Goal: Task Accomplishment & Management: Manage account settings

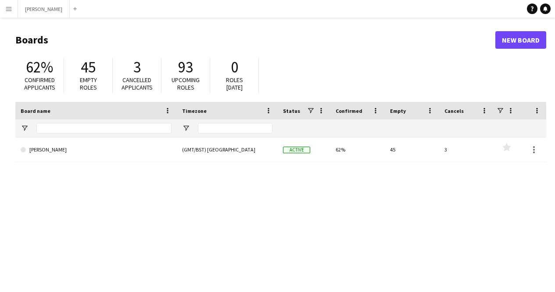
click at [13, 7] on button "Menu" at bounding box center [9, 9] width 18 height 18
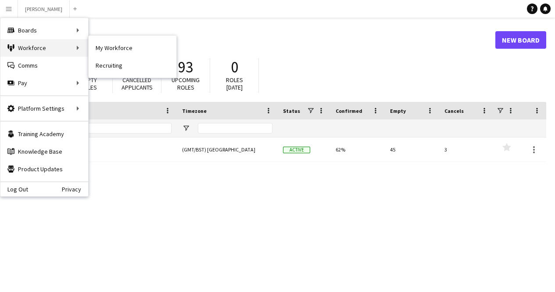
click at [51, 50] on div "Workforce Workforce" at bounding box center [44, 48] width 88 height 18
click at [71, 44] on div "Workforce Workforce" at bounding box center [44, 48] width 88 height 18
click at [100, 45] on h1 "Boards" at bounding box center [255, 39] width 480 height 13
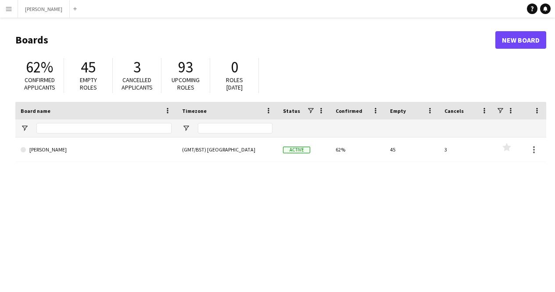
click at [9, 5] on button "Menu" at bounding box center [9, 9] width 18 height 18
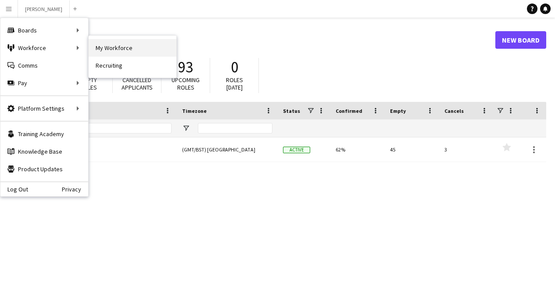
click at [111, 51] on link "My Workforce" at bounding box center [133, 48] width 88 height 18
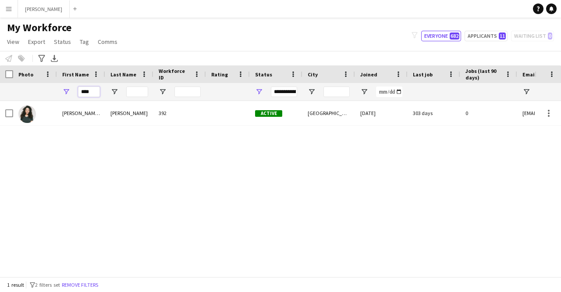
drag, startPoint x: 93, startPoint y: 92, endPoint x: 0, endPoint y: 75, distance: 94.9
click at [0, 75] on div "Workforce Details Photo First Name" at bounding box center [475, 83] width 951 height 36
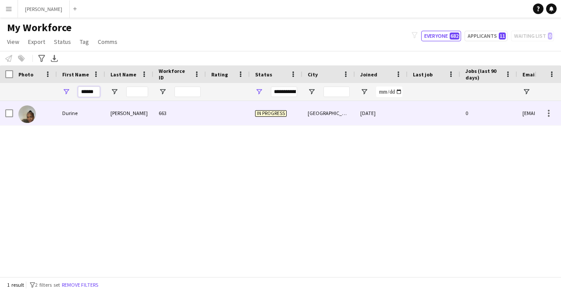
type input "******"
click at [223, 115] on div at bounding box center [228, 113] width 44 height 24
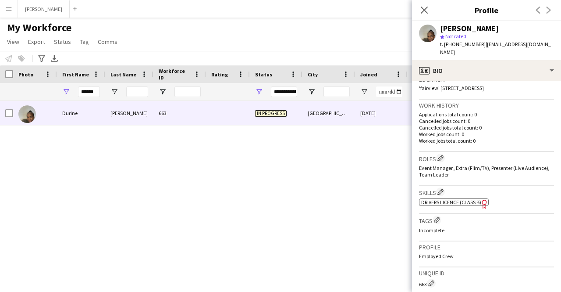
scroll to position [348, 0]
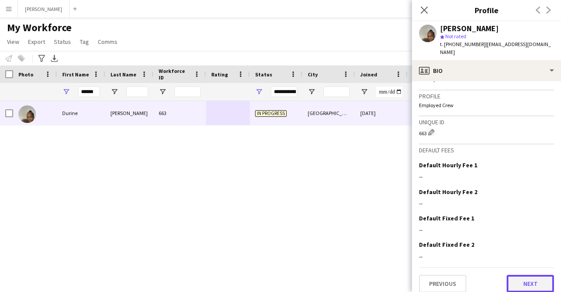
click at [522, 281] on button "Next" at bounding box center [530, 284] width 47 height 18
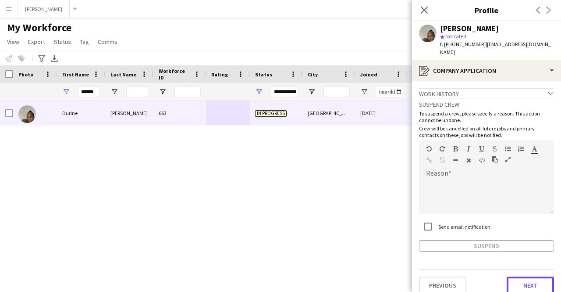
click at [522, 281] on button "Next" at bounding box center [530, 285] width 47 height 18
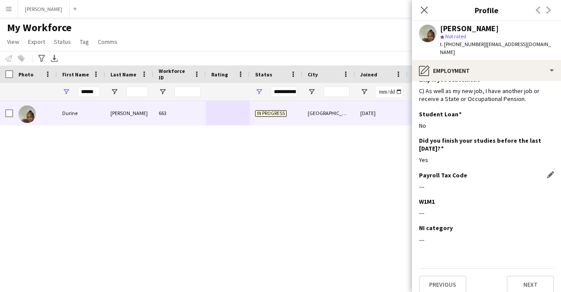
scroll to position [39, 0]
click at [515, 276] on button "Next" at bounding box center [530, 285] width 47 height 18
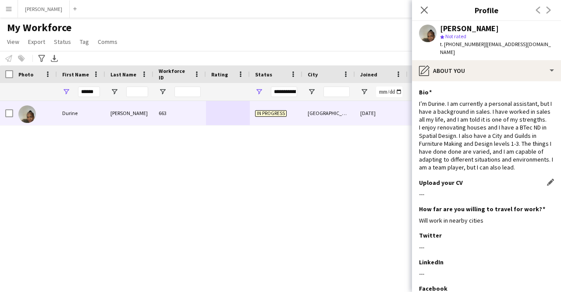
scroll to position [103, 0]
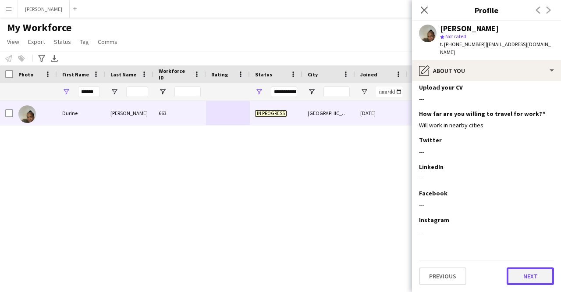
click at [529, 276] on button "Next" at bounding box center [530, 276] width 47 height 18
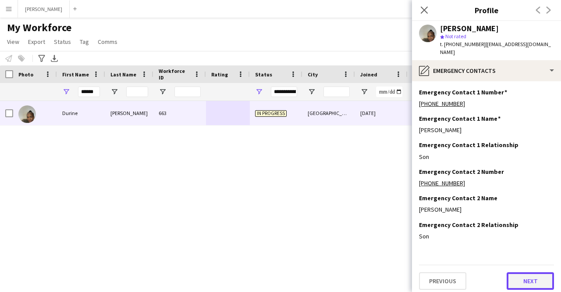
click at [529, 276] on button "Next" at bounding box center [530, 281] width 47 height 18
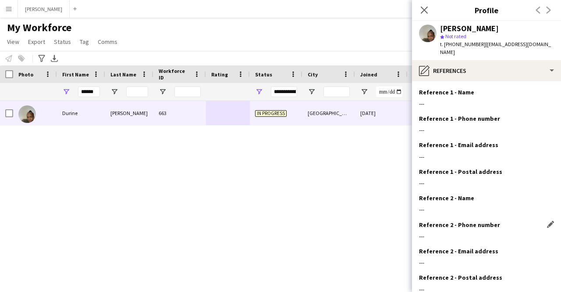
scroll to position [50, 0]
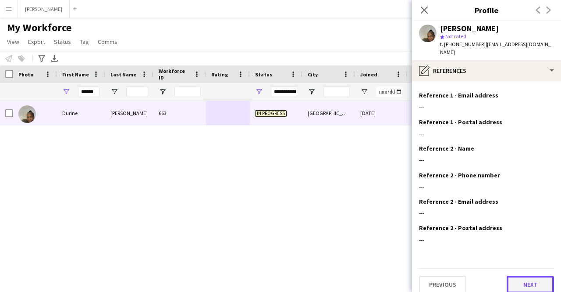
click at [524, 277] on button "Next" at bounding box center [530, 284] width 47 height 18
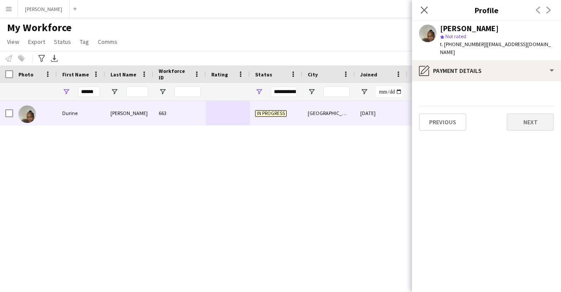
scroll to position [0, 0]
click at [517, 114] on button "Next" at bounding box center [530, 122] width 47 height 18
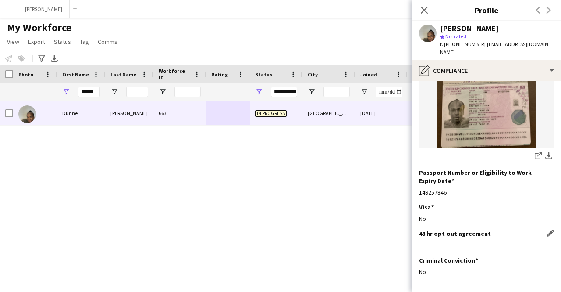
scroll to position [166, 0]
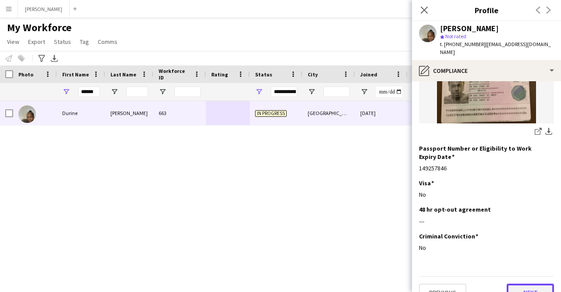
click at [521, 283] on button "Next" at bounding box center [530, 292] width 47 height 18
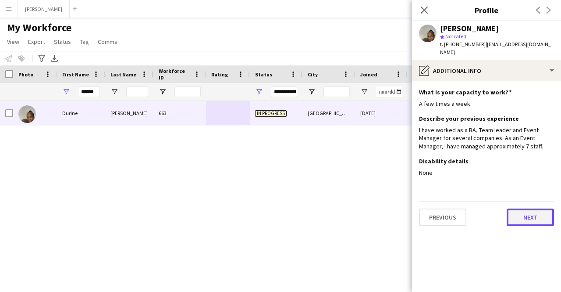
click at [528, 209] on button "Next" at bounding box center [530, 217] width 47 height 18
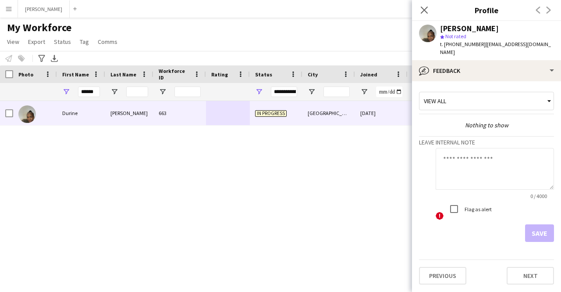
click at [205, 143] on div "Durine Howell 663 In progress Bristol 23-09-2025 0 d42howell@hotmail.com" at bounding box center [267, 185] width 535 height 169
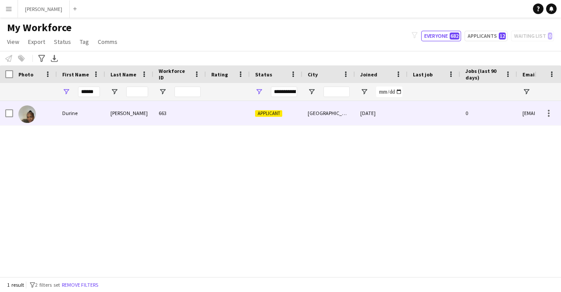
click at [173, 118] on div "663" at bounding box center [179, 113] width 53 height 24
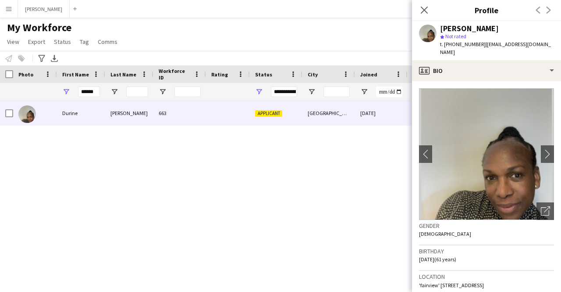
scroll to position [348, 0]
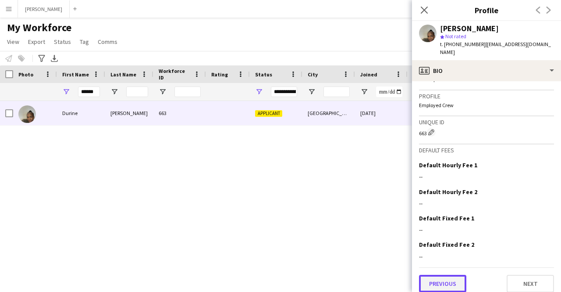
click at [442, 275] on button "Previous" at bounding box center [442, 284] width 47 height 18
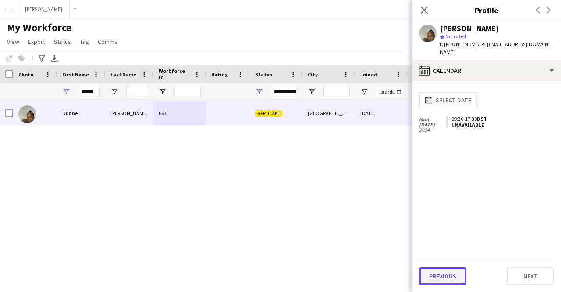
click at [446, 272] on button "Previous" at bounding box center [442, 276] width 47 height 18
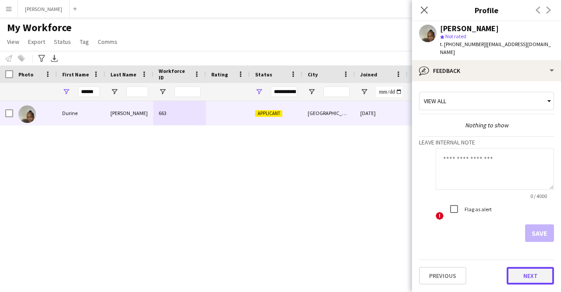
click at [520, 268] on button "Next" at bounding box center [530, 276] width 47 height 18
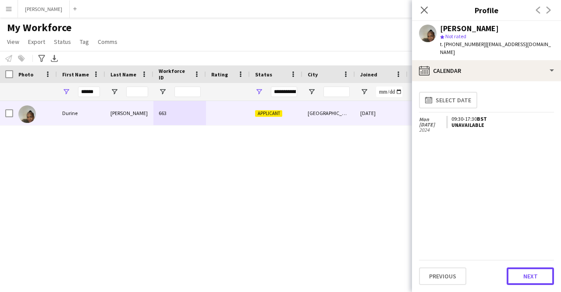
click at [520, 268] on button "Next" at bounding box center [530, 276] width 47 height 18
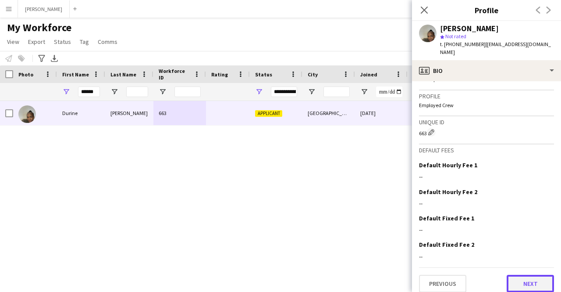
click at [535, 275] on button "Next" at bounding box center [530, 284] width 47 height 18
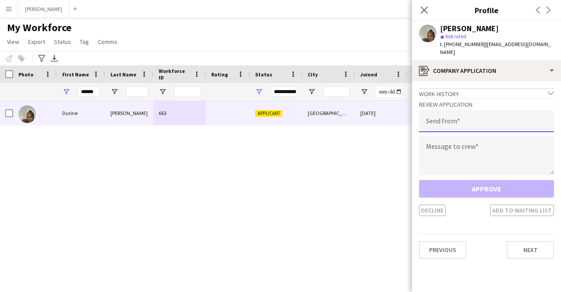
click at [444, 110] on input "email" at bounding box center [486, 121] width 135 height 22
type input "**********"
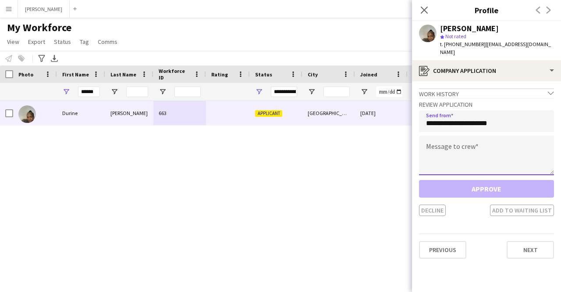
click at [450, 139] on textarea at bounding box center [486, 155] width 135 height 39
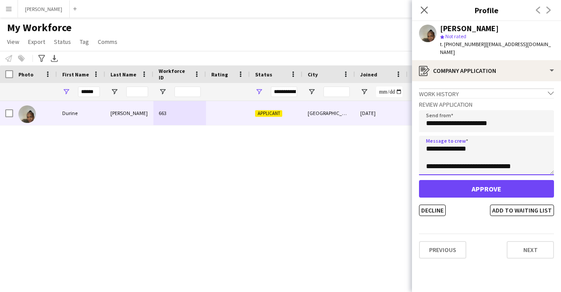
type textarea "**********"
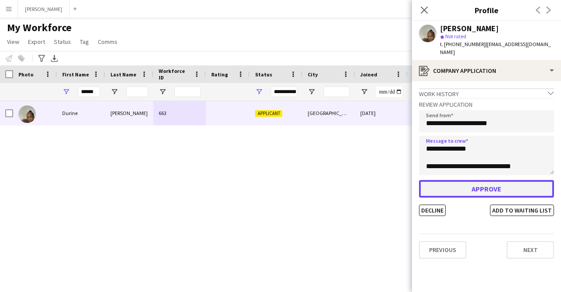
click at [487, 186] on button "Approve" at bounding box center [486, 189] width 135 height 18
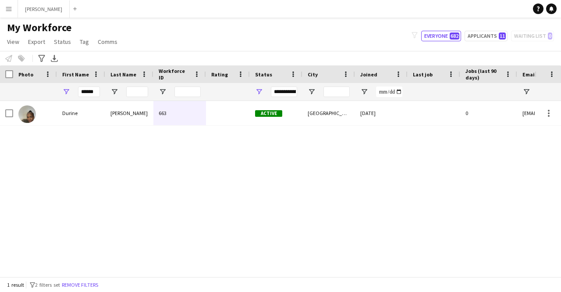
click at [5, 11] on button "Menu" at bounding box center [9, 9] width 18 height 18
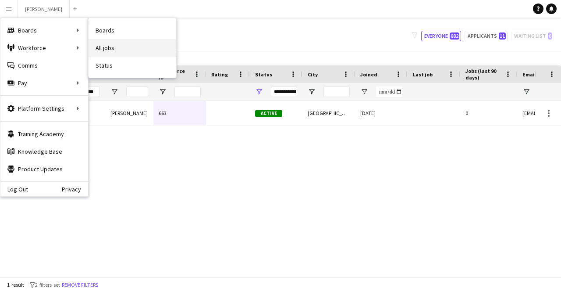
click at [129, 46] on link "All jobs" at bounding box center [133, 48] width 88 height 18
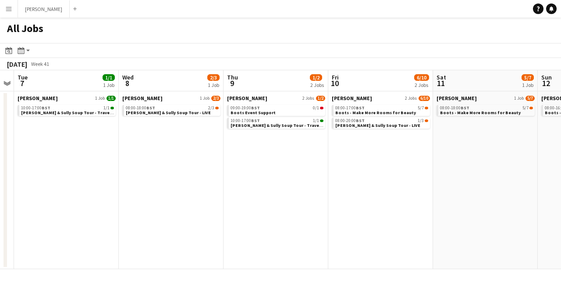
scroll to position [0, 405]
click at [169, 114] on span "[PERSON_NAME] & Sully Soup Tour - LIVE" at bounding box center [168, 113] width 85 height 6
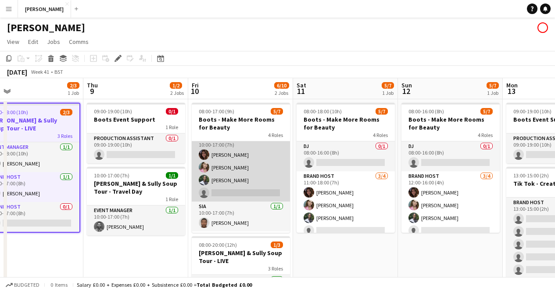
scroll to position [38, 0]
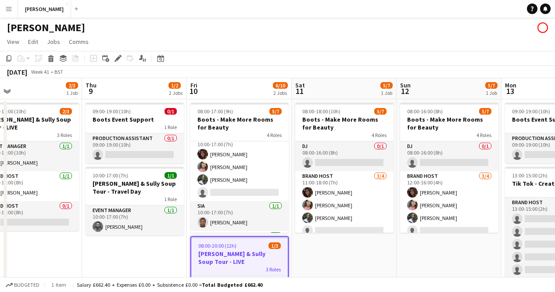
scroll to position [0, 228]
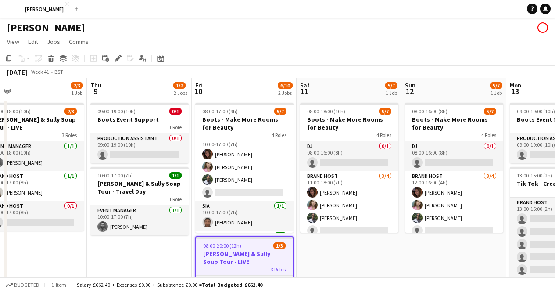
click at [247, 251] on h3 "[PERSON_NAME] & Sully Soup Tour - LIVE" at bounding box center [244, 258] width 96 height 16
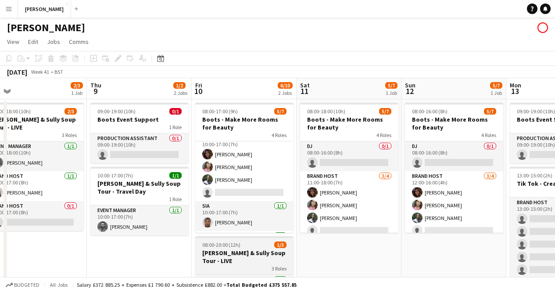
click at [247, 251] on h3 "[PERSON_NAME] & Sully Soup Tour - LIVE" at bounding box center [244, 257] width 98 height 16
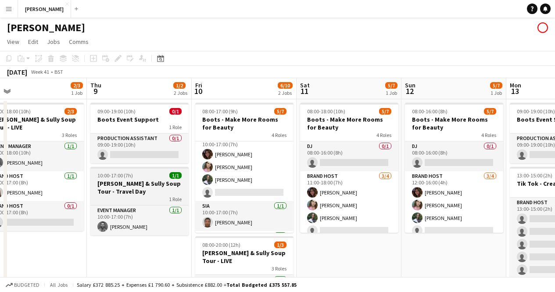
click at [136, 186] on h3 "[PERSON_NAME] & Sully Soup Tour - Travel Day" at bounding box center [139, 187] width 98 height 16
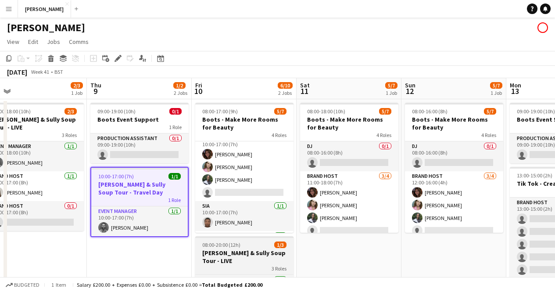
click at [219, 252] on h3 "[PERSON_NAME] & Sully Soup Tour - LIVE" at bounding box center [244, 257] width 98 height 16
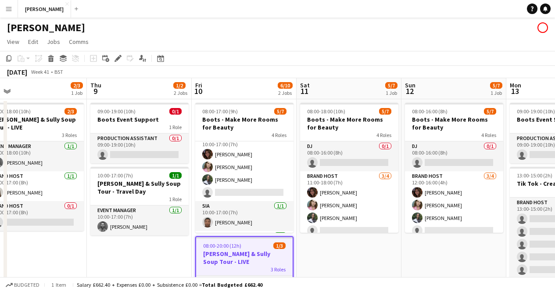
click at [219, 252] on h3 "[PERSON_NAME] & Sully Soup Tour - LIVE" at bounding box center [244, 258] width 96 height 16
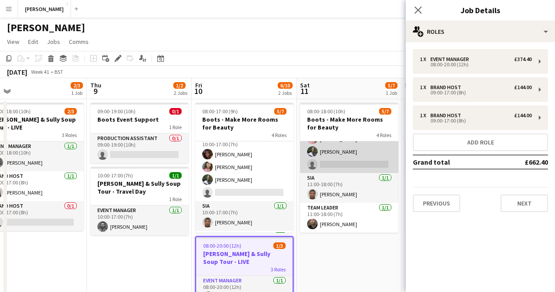
scroll to position [0, 0]
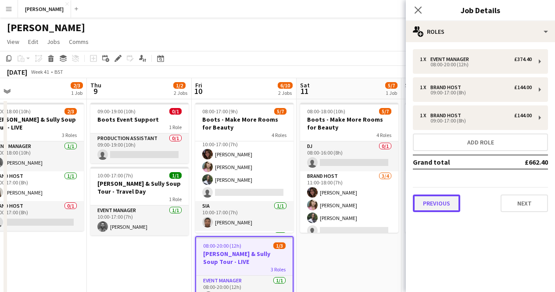
click at [444, 196] on button "Previous" at bounding box center [436, 203] width 47 height 18
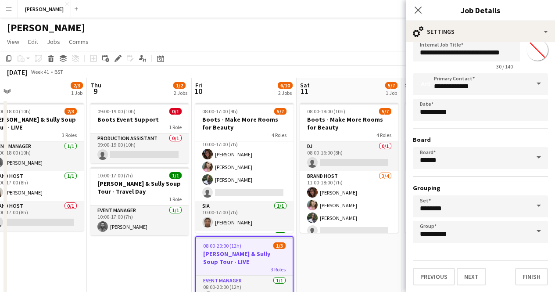
scroll to position [21, 0]
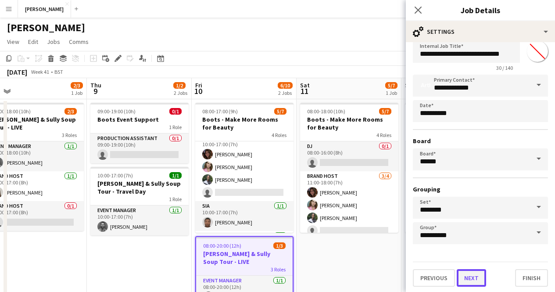
click at [477, 275] on button "Next" at bounding box center [471, 278] width 29 height 18
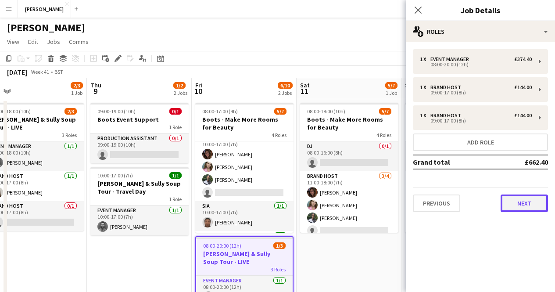
click at [526, 202] on button "Next" at bounding box center [523, 203] width 47 height 18
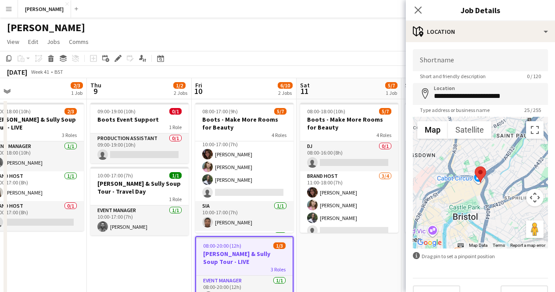
click at [322, 267] on app-date-cell "08:00-18:00 (10h) 5/7 Boots - Make More Rooms for Beauty 4 Roles DJ 0/1 08:00-1…" at bounding box center [348, 291] width 105 height 385
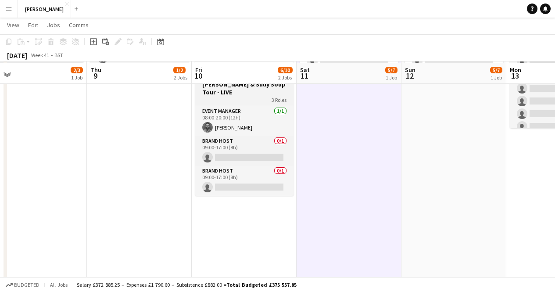
scroll to position [169, 0]
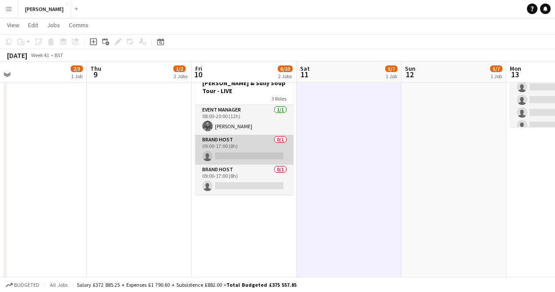
click at [232, 135] on app-card-role "Brand Host 0/1 09:00-17:00 (8h) single-neutral-actions" at bounding box center [244, 150] width 98 height 30
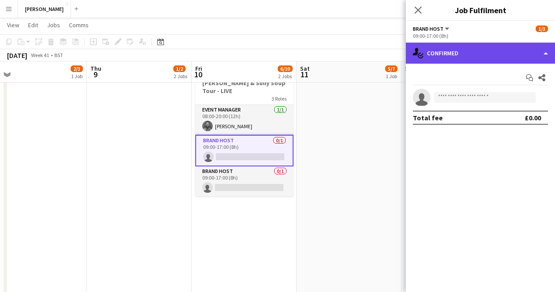
click at [550, 52] on div "single-neutral-actions-check-2 Confirmed" at bounding box center [480, 53] width 149 height 21
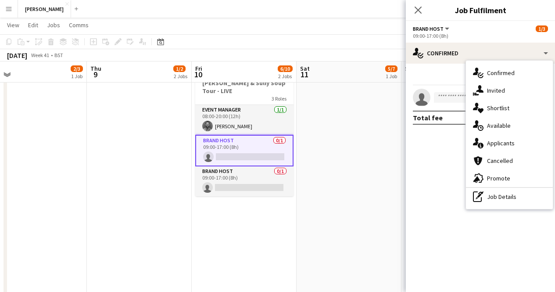
click at [493, 206] on div "single-neutral-actions-check-2 Confirmed single-neutral-actions-share-1 Invited…" at bounding box center [509, 135] width 87 height 148
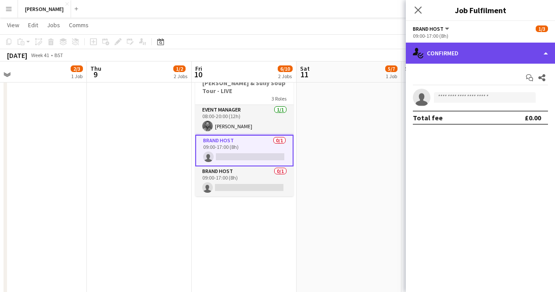
click at [544, 54] on div "single-neutral-actions-check-2 Confirmed" at bounding box center [480, 53] width 149 height 21
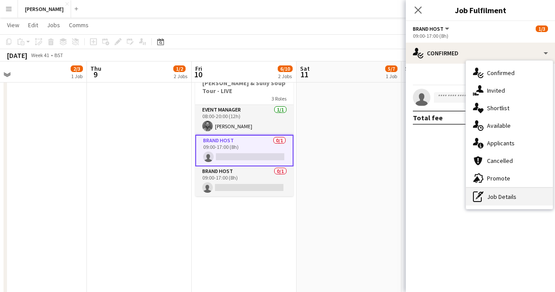
click at [490, 196] on div "pen-write Job Details" at bounding box center [509, 197] width 87 height 18
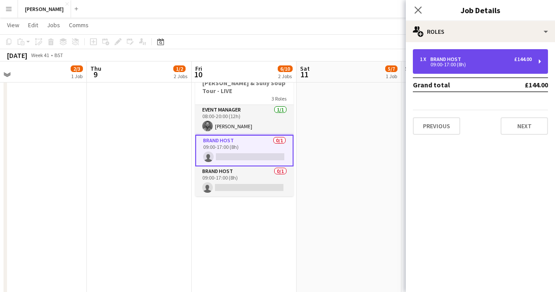
click at [533, 63] on div "1 x Brand Host £144.00 09:00-17:00 (8h)" at bounding box center [480, 61] width 135 height 25
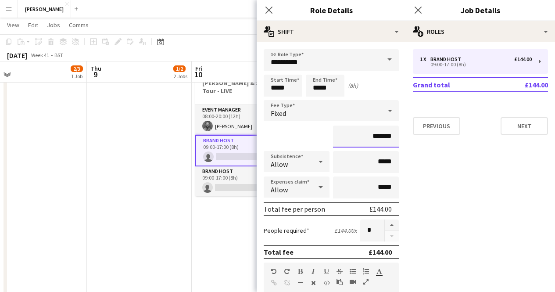
click at [371, 137] on input "*******" at bounding box center [366, 136] width 66 height 22
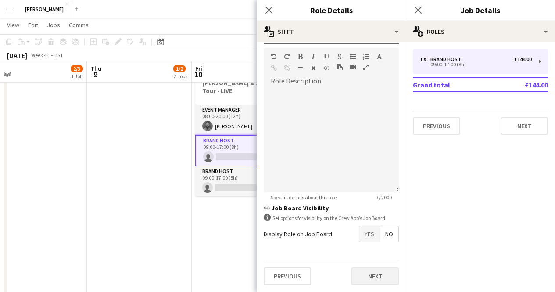
type input "*******"
click at [380, 277] on button "Next" at bounding box center [374, 276] width 47 height 18
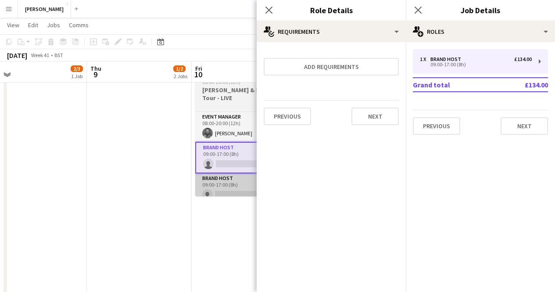
scroll to position [0, 0]
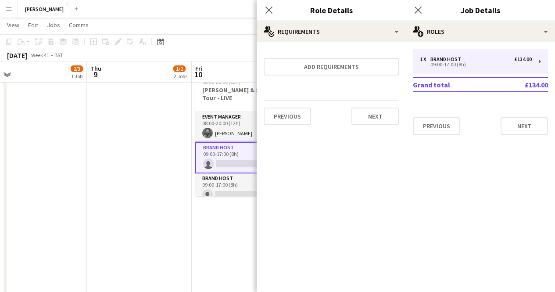
click at [206, 207] on app-date-cell "08:00-17:00 (9h) 5/7 Boots - Make More Rooms for Beauty 4 Roles DJ 0/1 08:00-16…" at bounding box center [244, 121] width 105 height 385
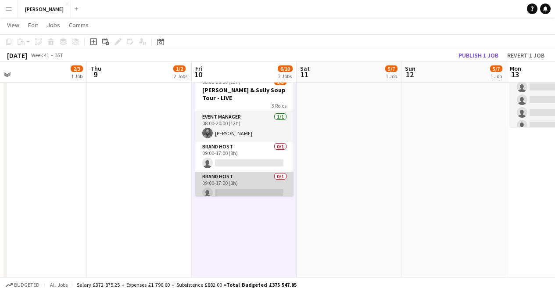
click at [274, 171] on app-card-role "Brand Host 0/1 09:00-17:00 (8h) single-neutral-actions" at bounding box center [244, 186] width 98 height 30
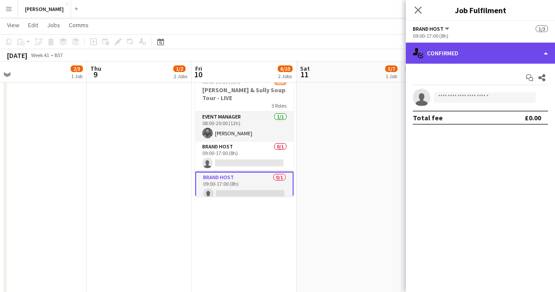
click at [549, 56] on div "single-neutral-actions-check-2 Confirmed" at bounding box center [480, 53] width 149 height 21
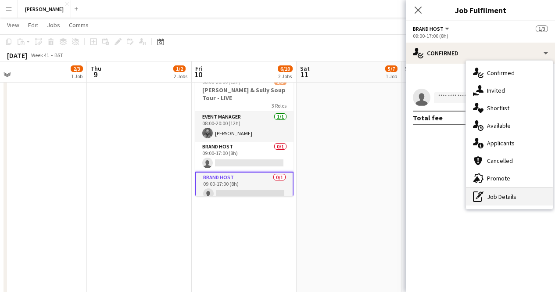
click at [502, 200] on div "pen-write Job Details" at bounding box center [509, 197] width 87 height 18
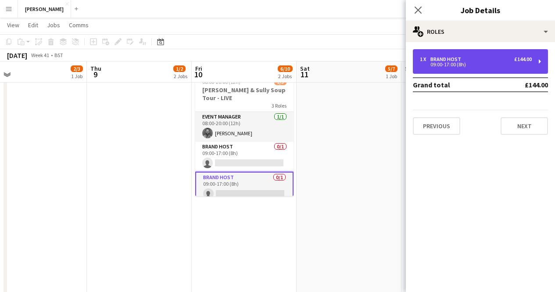
click at [527, 61] on div "£144.00" at bounding box center [523, 59] width 18 height 6
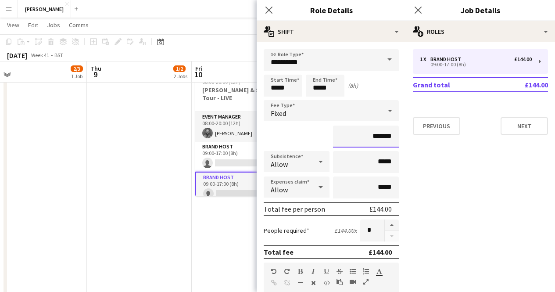
click at [371, 139] on input "*******" at bounding box center [366, 136] width 66 height 22
type input "*******"
click at [195, 271] on app-date-cell "08:00-17:00 (9h) 5/7 Boots - Make More Rooms for Beauty 4 Roles DJ 0/1 08:00-16…" at bounding box center [244, 121] width 105 height 385
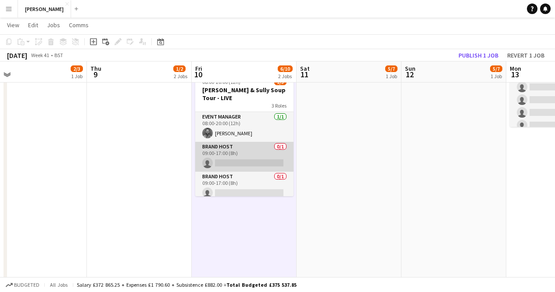
click at [267, 142] on app-card-role "Brand Host 0/1 09:00-17:00 (8h) single-neutral-actions" at bounding box center [244, 157] width 98 height 30
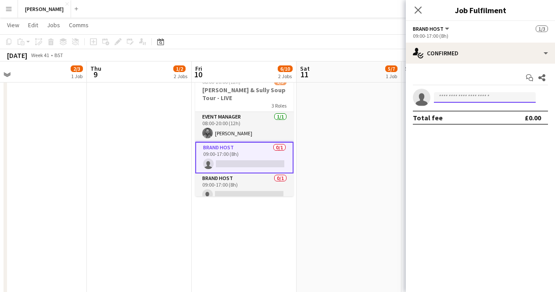
click at [450, 99] on input at bounding box center [485, 97] width 102 height 11
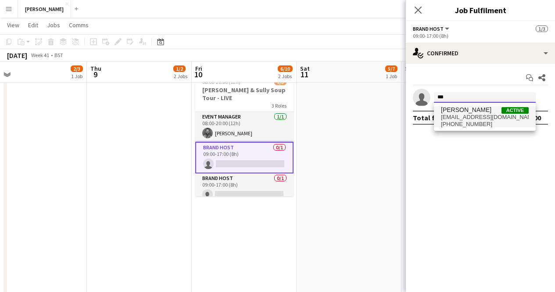
type input "***"
click at [462, 108] on span "Durine Howell" at bounding box center [466, 109] width 50 height 7
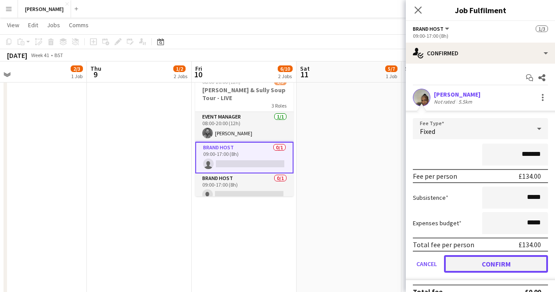
click at [482, 265] on button "Confirm" at bounding box center [496, 264] width 104 height 18
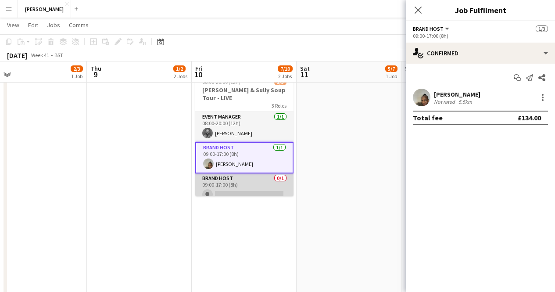
click at [245, 184] on app-card-role "Brand Host 0/1 09:00-17:00 (8h) single-neutral-actions" at bounding box center [244, 188] width 98 height 30
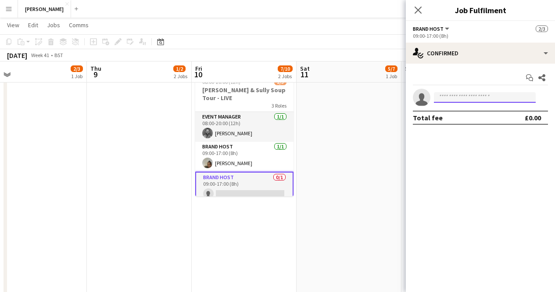
click at [493, 97] on input at bounding box center [485, 97] width 102 height 11
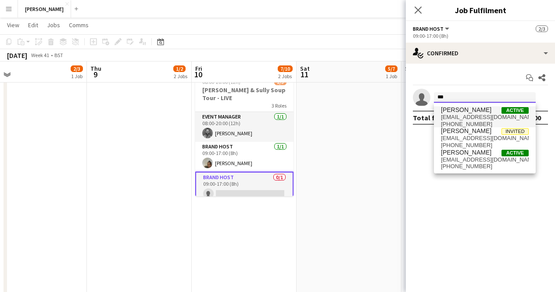
type input "***"
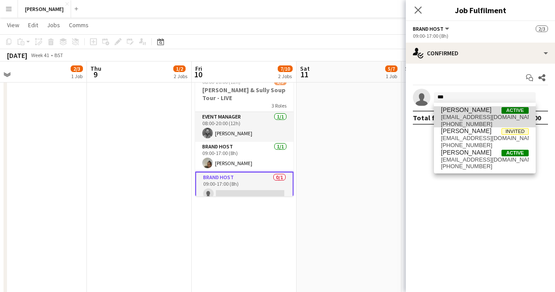
click at [478, 113] on span "Jennifer Duffy" at bounding box center [466, 109] width 50 height 7
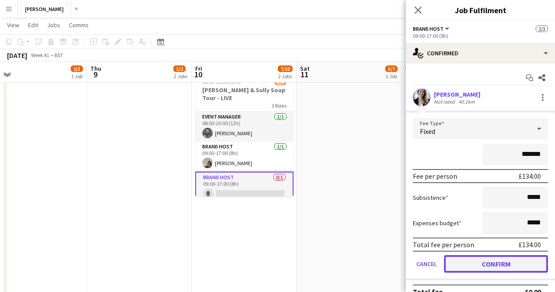
click at [489, 264] on button "Confirm" at bounding box center [496, 264] width 104 height 18
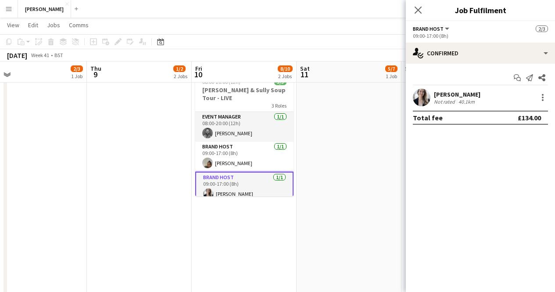
click at [357, 122] on app-date-cell "08:00-18:00 (10h) 5/7 Boots - Make More Rooms for Beauty 4 Roles DJ 0/1 08:00-1…" at bounding box center [348, 121] width 105 height 385
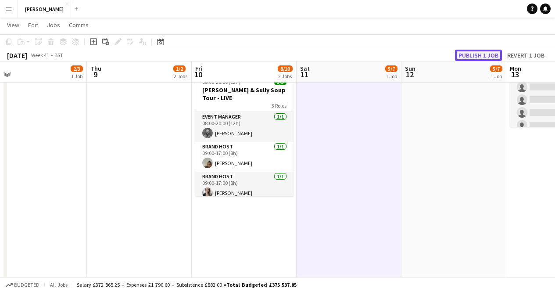
click at [478, 53] on button "Publish 1 job" at bounding box center [478, 55] width 47 height 11
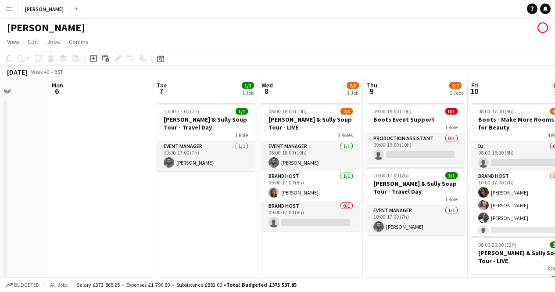
scroll to position [0, 265]
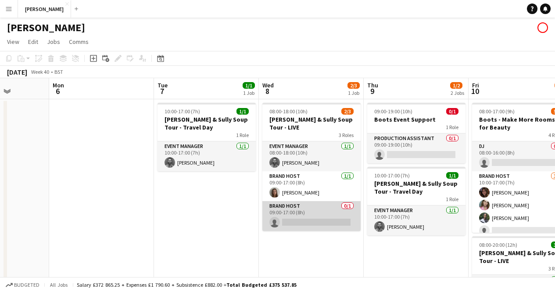
click at [288, 201] on app-card-role "Brand Host 0/1 09:00-17:00 (8h) single-neutral-actions" at bounding box center [311, 216] width 98 height 30
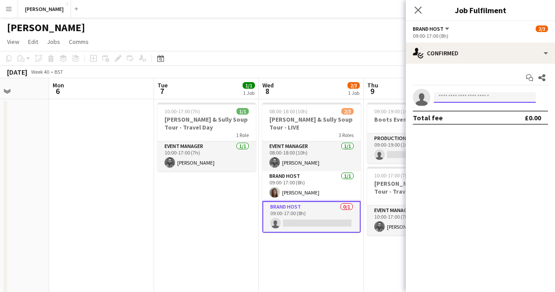
click at [458, 103] on body "Menu Boards Boards Boards All jobs Status Workforce Workforce My Workforce Recr…" at bounding box center [277, 270] width 555 height 540
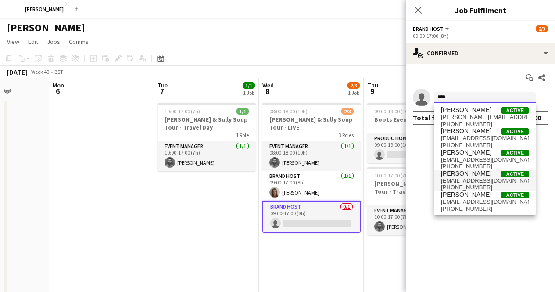
type input "****"
click at [466, 178] on span "jackharkins@hotmail.co.uk" at bounding box center [485, 180] width 88 height 7
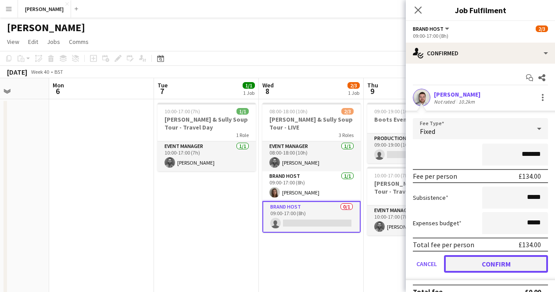
click at [502, 263] on button "Confirm" at bounding box center [496, 264] width 104 height 18
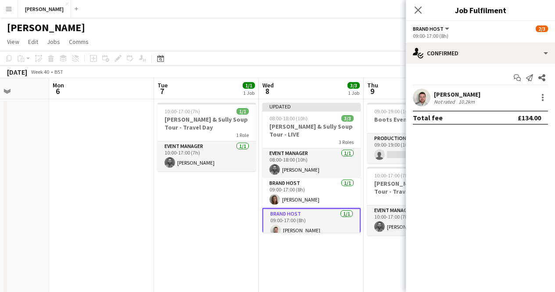
click at [326, 38] on app-page-menu "View Day view expanded Day view collapsed Month view Date picker Jump to today …" at bounding box center [277, 42] width 555 height 17
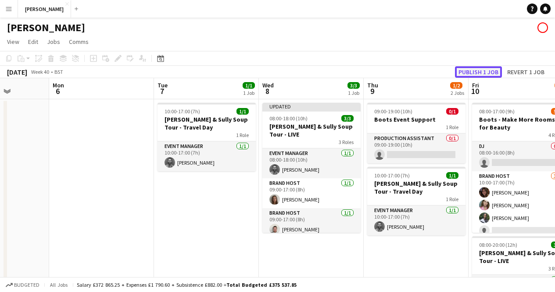
click at [485, 71] on button "Publish 1 job" at bounding box center [478, 71] width 47 height 11
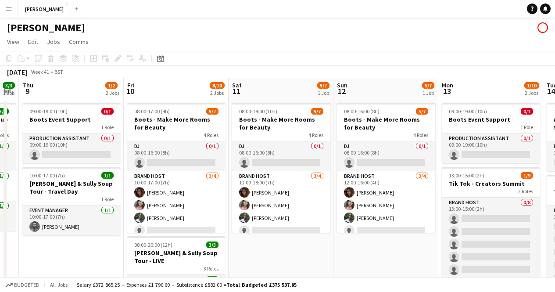
scroll to position [0, 411]
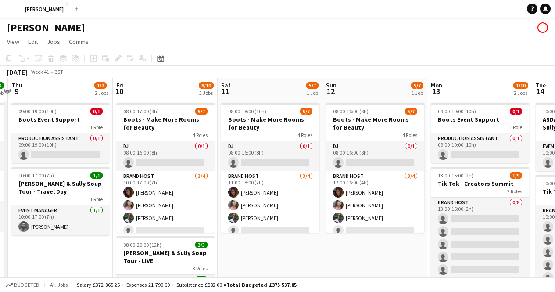
click at [269, 246] on app-date-cell "08:00-18:00 (10h) 5/7 Boots - Make More Rooms for Beauty 4 Roles DJ 0/1 08:00-1…" at bounding box center [270, 240] width 105 height 283
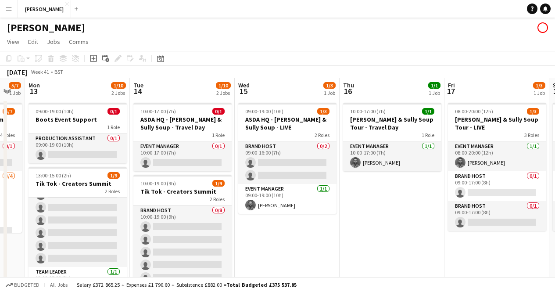
scroll to position [0, 395]
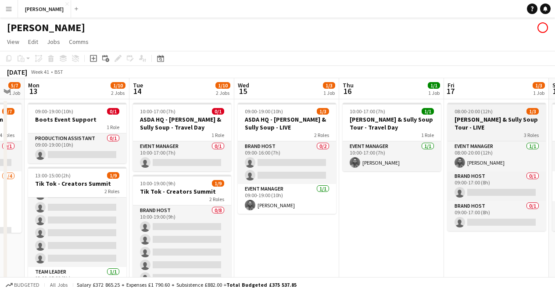
click at [493, 131] on div "3 Roles" at bounding box center [496, 134] width 98 height 7
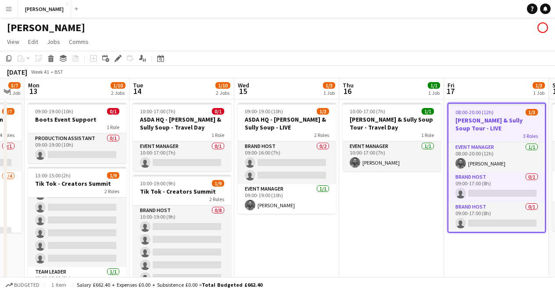
click at [493, 132] on div "3 Roles" at bounding box center [496, 135] width 96 height 7
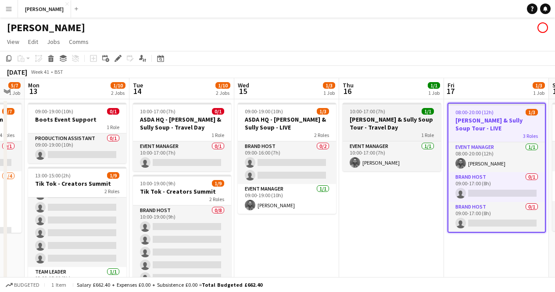
click at [375, 131] on div "1 Role" at bounding box center [391, 134] width 98 height 7
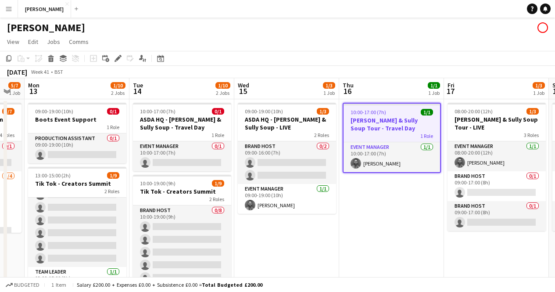
click at [375, 131] on h3 "[PERSON_NAME] & Sully Soup Tour - Travel Day" at bounding box center [391, 124] width 96 height 16
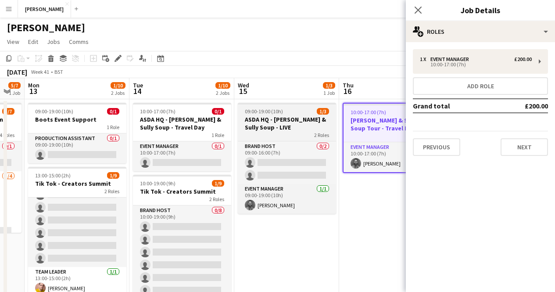
click at [268, 127] on h3 "ASDA HQ - Cully & Sully Soup - LIVE" at bounding box center [287, 123] width 98 height 16
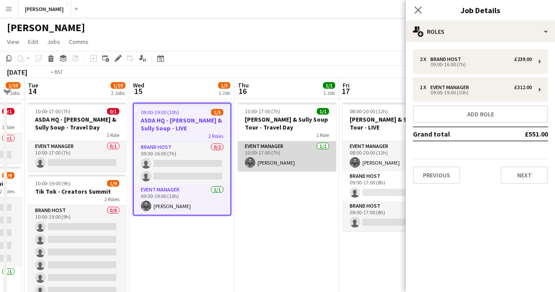
scroll to position [0, 412]
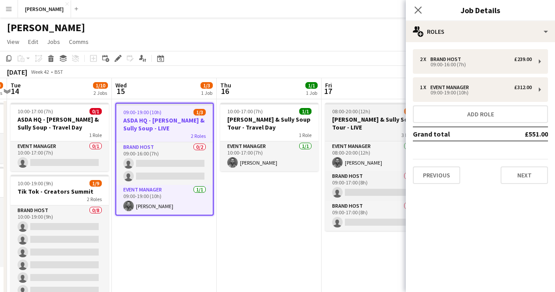
click at [354, 120] on h3 "[PERSON_NAME] & Sully Soup Tour - LIVE" at bounding box center [374, 123] width 98 height 16
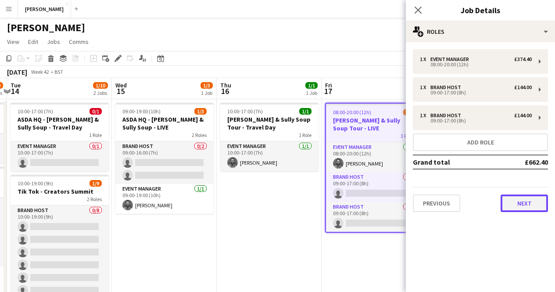
click at [531, 200] on button "Next" at bounding box center [523, 203] width 47 height 18
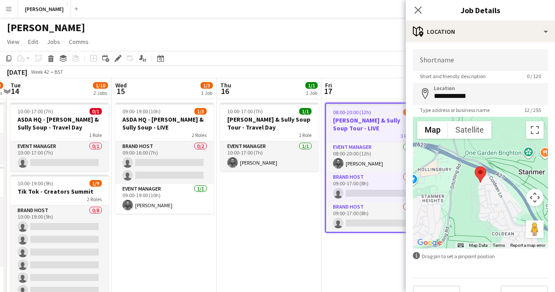
click at [254, 259] on app-date-cell "10:00-17:00 (7h) 1/1 Cully & Sully Soup Tour - Travel Day 1 Role Event Manager …" at bounding box center [269, 240] width 105 height 283
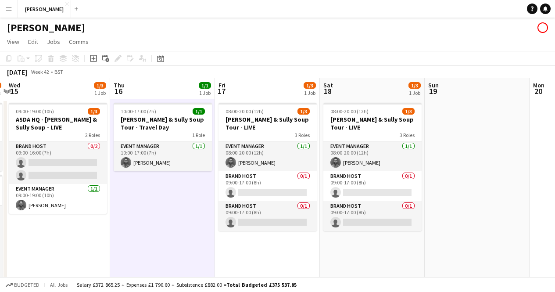
scroll to position [0, 310]
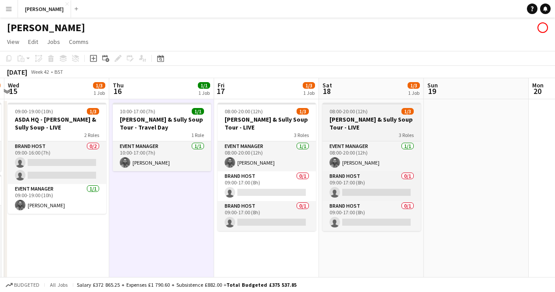
click at [346, 116] on h3 "[PERSON_NAME] & Sully Soup Tour - LIVE" at bounding box center [371, 123] width 98 height 16
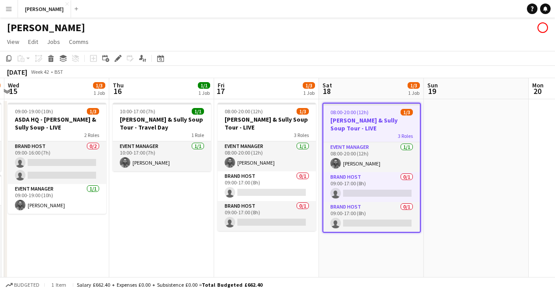
click at [346, 116] on h3 "[PERSON_NAME] & Sully Soup Tour - LIVE" at bounding box center [371, 124] width 96 height 16
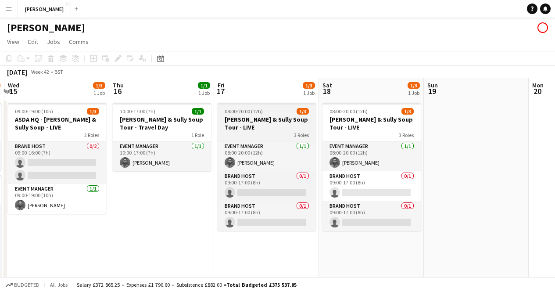
click at [260, 117] on h3 "[PERSON_NAME] & Sully Soup Tour - LIVE" at bounding box center [267, 123] width 98 height 16
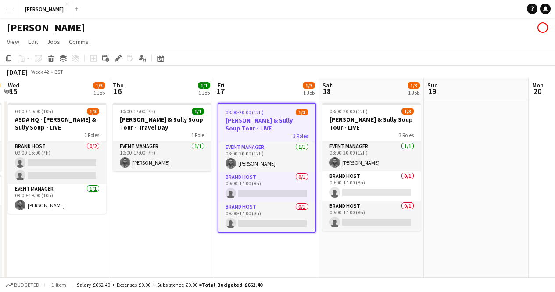
click at [260, 117] on h3 "[PERSON_NAME] & Sully Soup Tour - LIVE" at bounding box center [266, 124] width 96 height 16
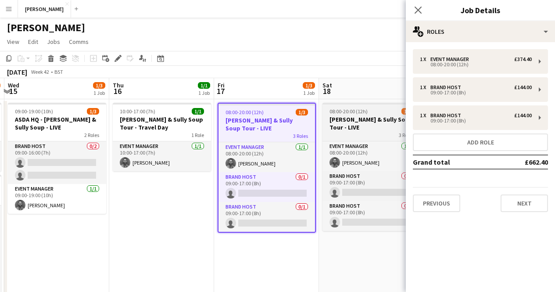
click at [349, 110] on span "08:00-20:00 (12h)" at bounding box center [348, 111] width 38 height 7
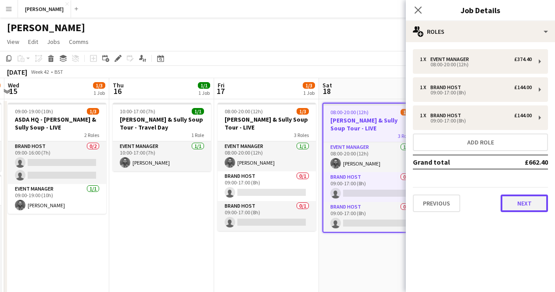
click at [513, 200] on button "Next" at bounding box center [523, 203] width 47 height 18
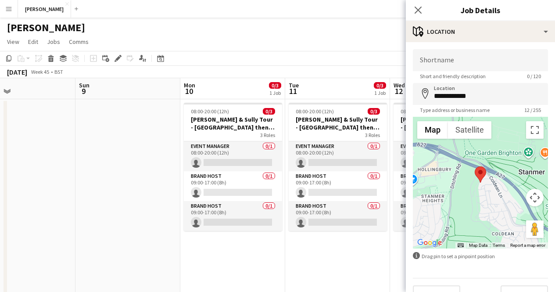
scroll to position [0, 240]
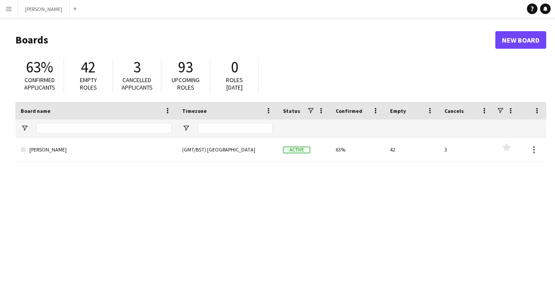
click at [11, 13] on button "Menu" at bounding box center [9, 9] width 18 height 18
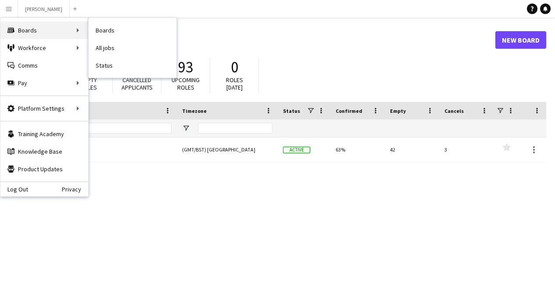
click at [42, 32] on div "Boards Boards" at bounding box center [44, 30] width 88 height 18
click at [117, 51] on link "All jobs" at bounding box center [133, 48] width 88 height 18
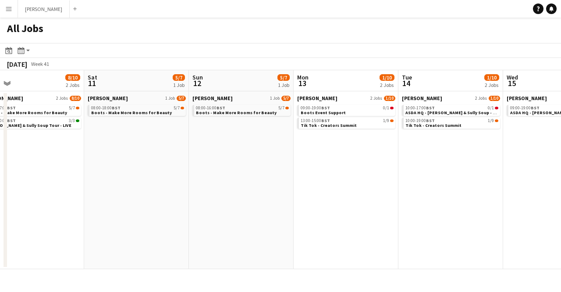
scroll to position [0, 248]
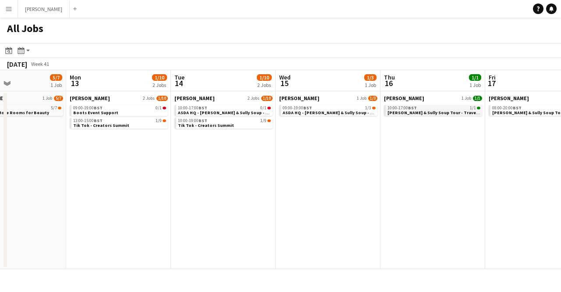
click at [446, 109] on div "10:00-17:00 BST 1/1" at bounding box center [434, 108] width 93 height 4
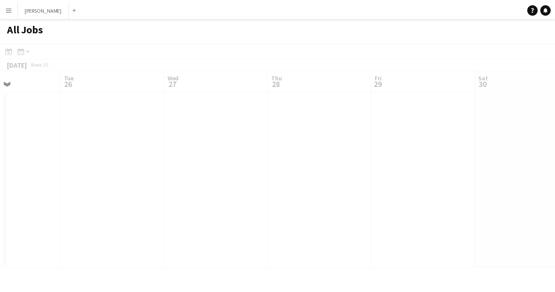
scroll to position [0, 244]
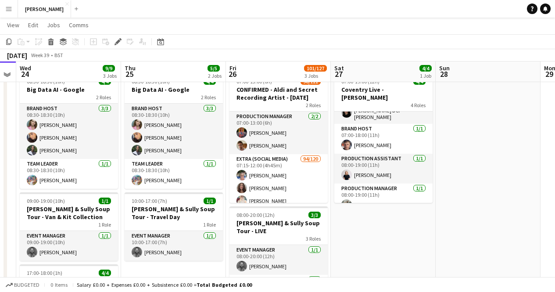
scroll to position [29, 0]
click at [392, 231] on app-date-cell "07:00-19:00 (12h) 4/4 [GEOGRAPHIC_DATA] Live - [PERSON_NAME] 4 Roles Brand Host…" at bounding box center [383, 262] width 105 height 385
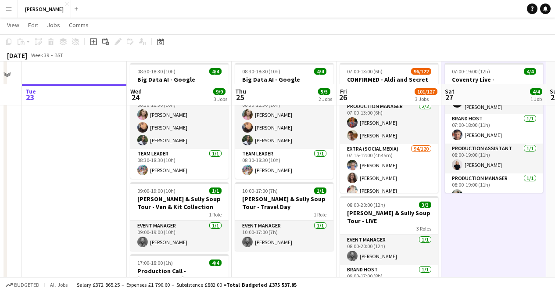
scroll to position [38, 0]
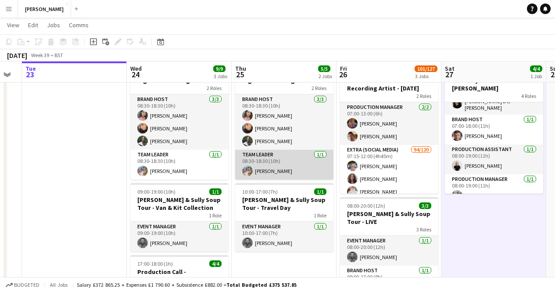
click at [266, 172] on app-card-role "Team Leader 1/1 08:30-18:30 (10h) Ben Hood" at bounding box center [284, 165] width 98 height 30
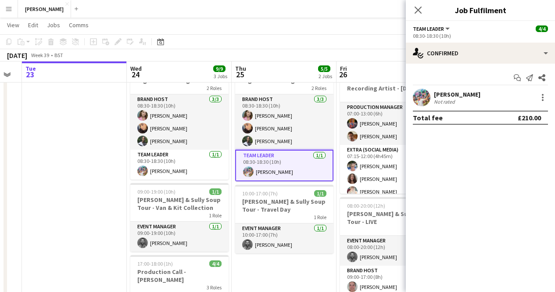
click at [420, 99] on app-user-avatar at bounding box center [422, 98] width 18 height 18
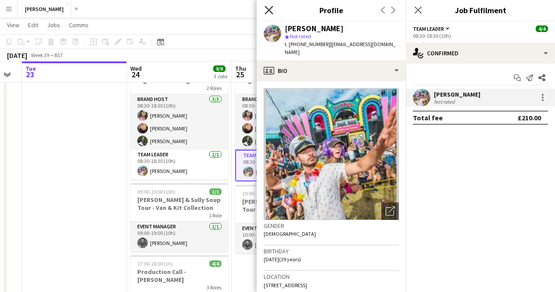
click at [271, 11] on icon "Close pop-in" at bounding box center [268, 10] width 8 height 8
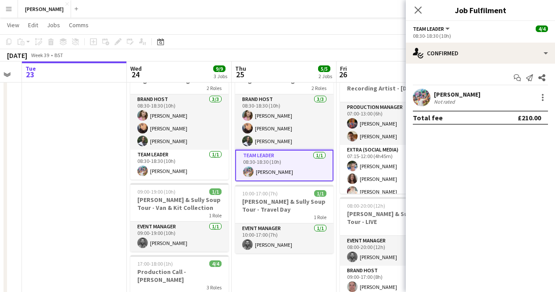
click at [264, 282] on app-date-cell "08:30-18:30 (10h) 4/4 Big Data AI - Google 2 Roles Brand Host 3/3 08:30-18:30 (…" at bounding box center [284, 252] width 105 height 385
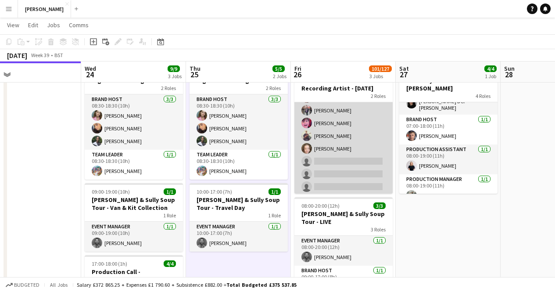
scroll to position [1209, 0]
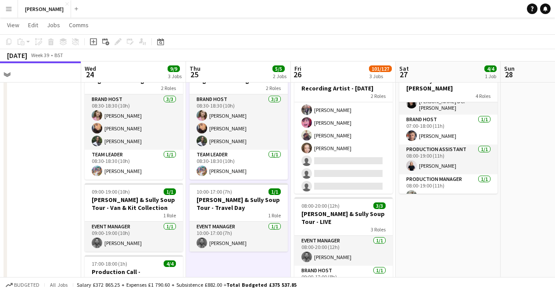
click at [436, 228] on app-date-cell "07:00-19:00 (12h) 4/4 Coventry Live - Monzo 4 Roles Brand Host 1/1 07:00-15:00 …" at bounding box center [448, 252] width 105 height 385
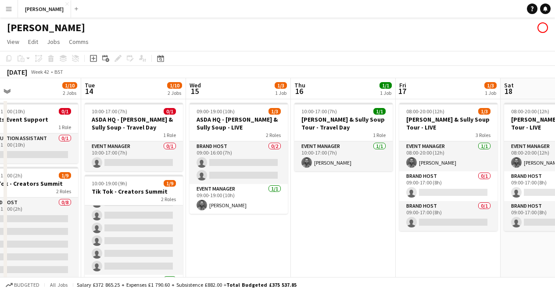
scroll to position [0, 235]
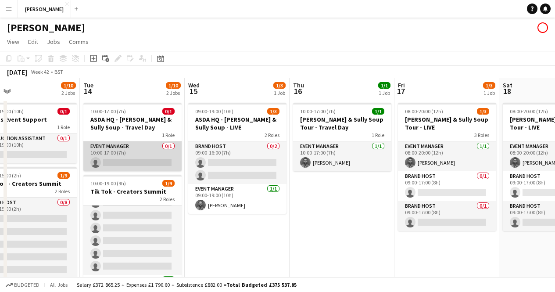
click at [113, 156] on app-card-role "Event Manager 0/1 10:00-17:00 (7h) single-neutral-actions" at bounding box center [132, 156] width 98 height 30
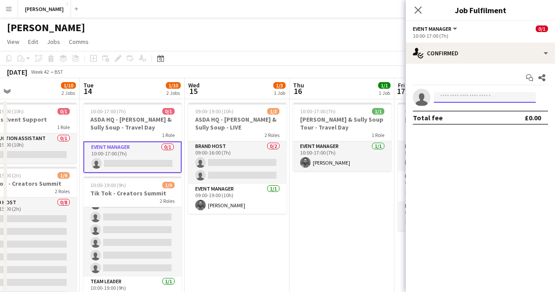
click at [483, 99] on input at bounding box center [485, 97] width 102 height 11
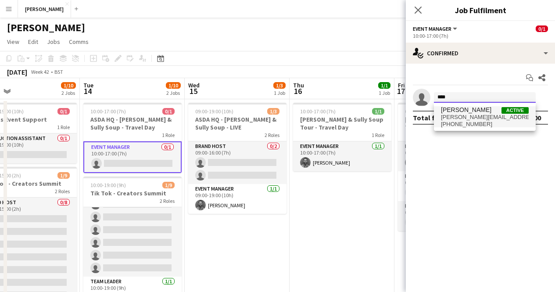
type input "****"
click at [468, 125] on span "+447595527433" at bounding box center [485, 124] width 88 height 7
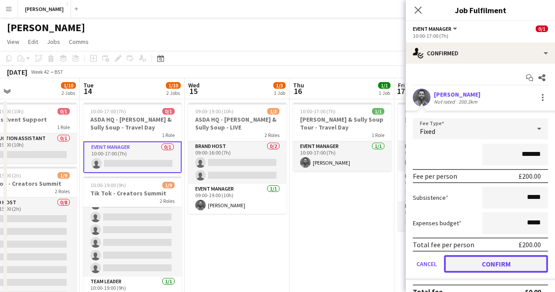
click at [479, 264] on button "Confirm" at bounding box center [496, 264] width 104 height 18
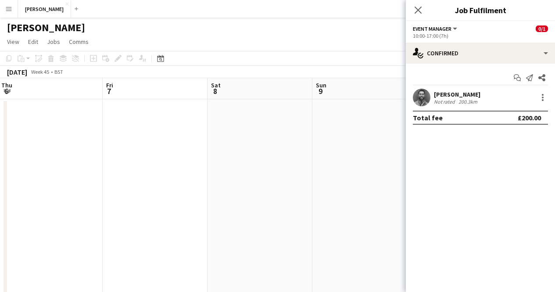
scroll to position [0, 191]
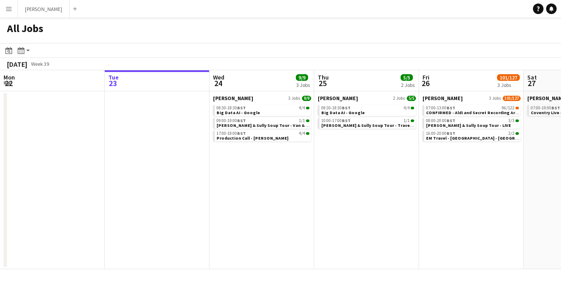
click at [232, 71] on app-all-jobs-date-header "Wed 24 9/9 3 Jobs" at bounding box center [262, 80] width 105 height 21
click at [230, 78] on app-all-jobs-date-header "Wed 24 9/9 3 Jobs" at bounding box center [262, 80] width 105 height 21
click at [149, 84] on app-all-jobs-date-header "Tue 23" at bounding box center [157, 80] width 105 height 21
click at [220, 129] on app-calendar-brief-board "[PERSON_NAME] 3 Jobs [DATE] 08:30-18:30 BST 4/4 Big Data AI - Google 09:00-19:0…" at bounding box center [262, 118] width 98 height 46
click at [251, 107] on div "08:30-18:30 BST 4/4" at bounding box center [263, 108] width 93 height 4
